Goal: Transaction & Acquisition: Subscribe to service/newsletter

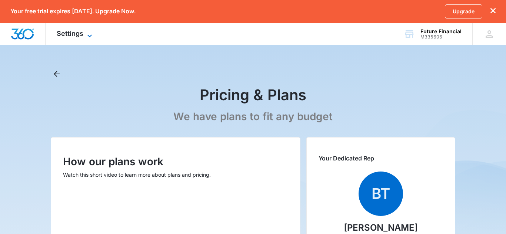
click at [76, 36] on span "Settings" at bounding box center [70, 34] width 27 height 8
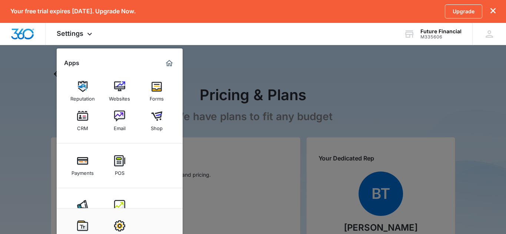
click at [28, 103] on div at bounding box center [253, 117] width 506 height 234
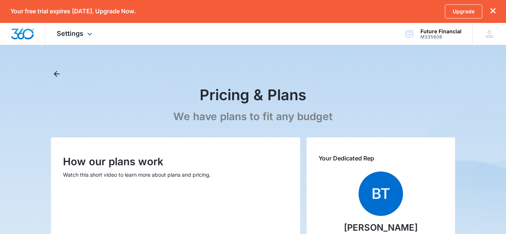
click at [15, 33] on img "Dashboard" at bounding box center [23, 34] width 24 height 11
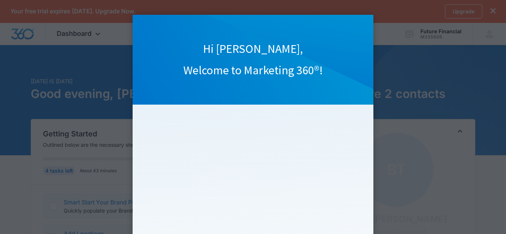
click appcues "Hi [PERSON_NAME], Welcome to Marketing 360®! Watch our quick overview video to …"
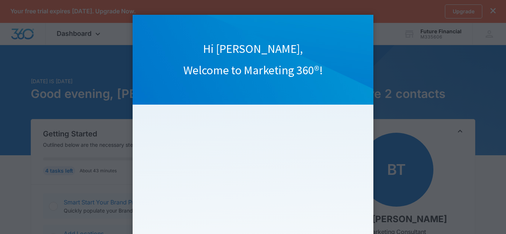
click appcues "Hi [PERSON_NAME], Welcome to Marketing 360®! Watch our quick overview video to …"
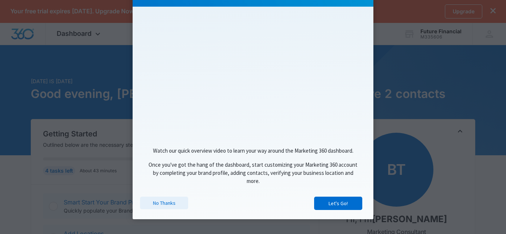
click at [163, 206] on link "No Thanks" at bounding box center [164, 203] width 48 height 13
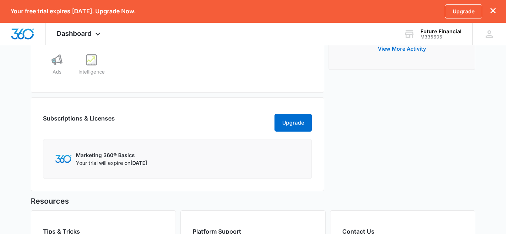
scroll to position [363, 0]
click at [298, 131] on button "Upgrade" at bounding box center [292, 123] width 37 height 18
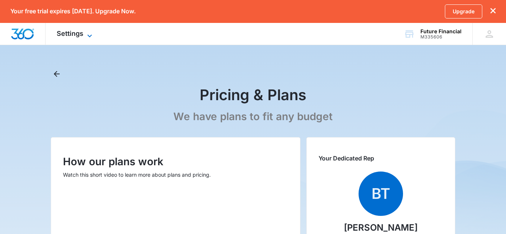
click at [87, 35] on icon at bounding box center [89, 35] width 4 height 3
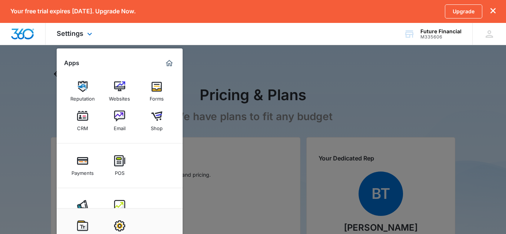
click at [24, 39] on img "Dashboard" at bounding box center [23, 34] width 24 height 11
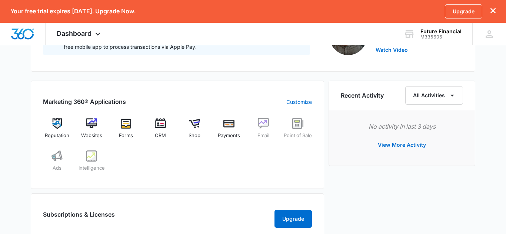
scroll to position [265, 0]
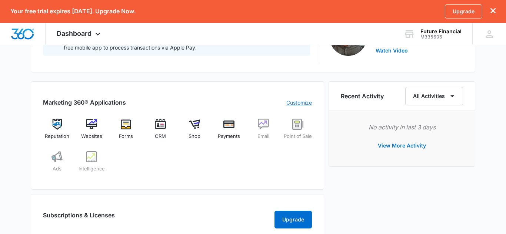
click at [294, 104] on link "Customize" at bounding box center [299, 103] width 26 height 8
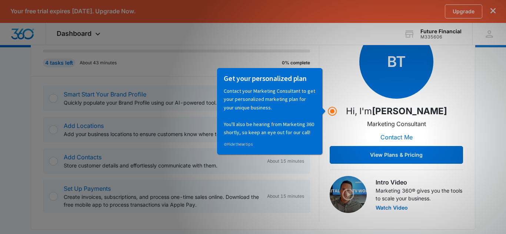
scroll to position [108, 0]
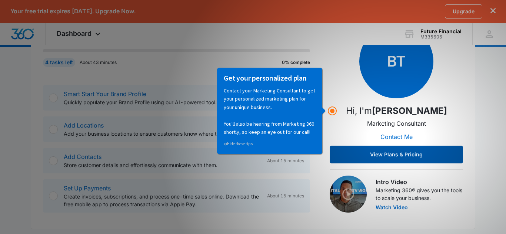
click at [373, 154] on button "View Plans & Pricing" at bounding box center [395, 155] width 133 height 18
